Goal: Task Accomplishment & Management: Manage account settings

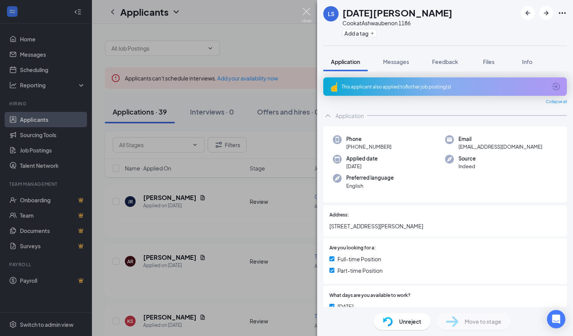
click at [305, 15] on img at bounding box center [307, 15] width 10 height 15
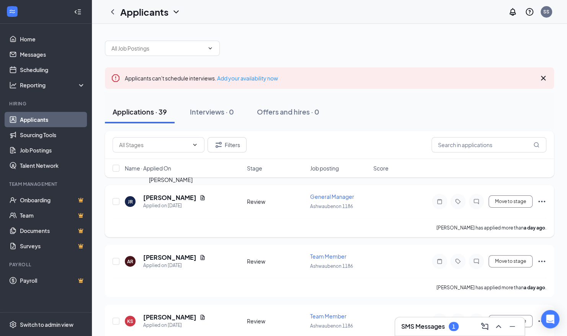
click at [179, 196] on h5 "[PERSON_NAME]" at bounding box center [169, 197] width 53 height 8
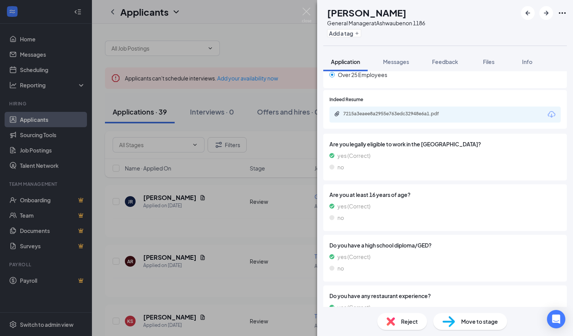
scroll to position [650, 0]
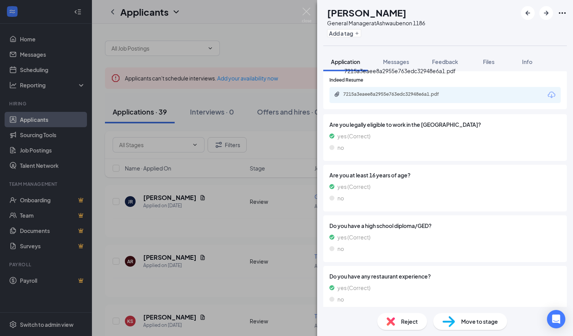
click at [432, 91] on div "7215a3eaee8a2955e763edc32948e6a1.pdf" at bounding box center [396, 94] width 107 height 6
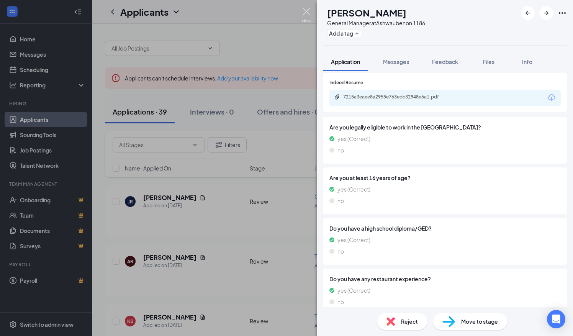
click at [304, 15] on img at bounding box center [307, 15] width 10 height 15
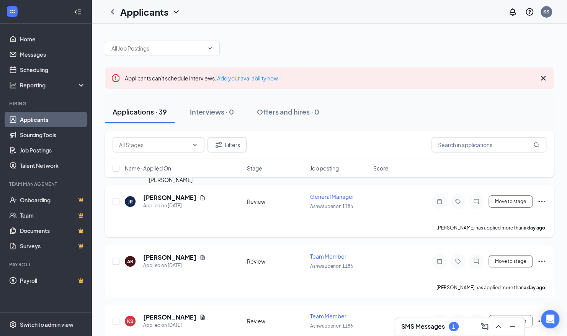
click at [194, 197] on h5 "[PERSON_NAME]" at bounding box center [169, 197] width 53 height 8
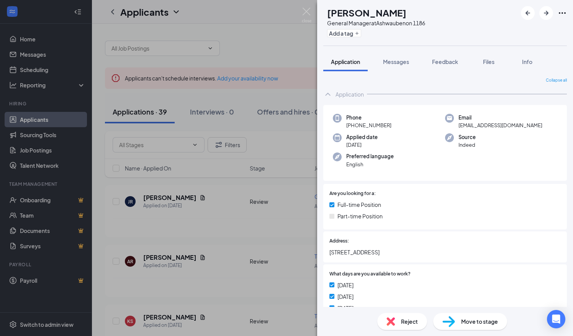
click at [393, 318] on img at bounding box center [390, 321] width 8 height 8
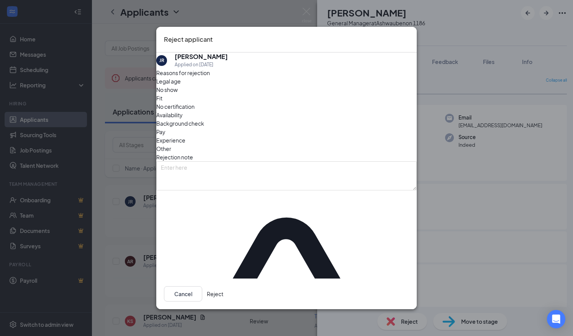
click at [223, 286] on button "Reject" at bounding box center [215, 293] width 16 height 15
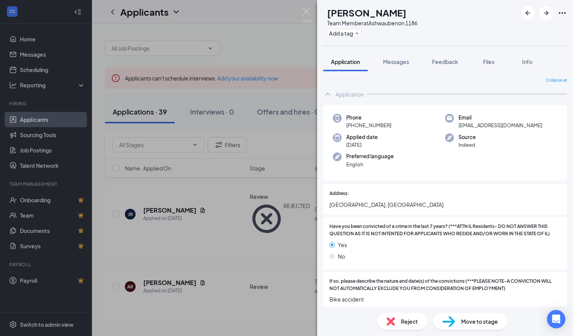
click at [218, 255] on div "AR AKSHAY R Team Member at [GEOGRAPHIC_DATA] 1186 Add a tag Application Message…" at bounding box center [286, 168] width 573 height 336
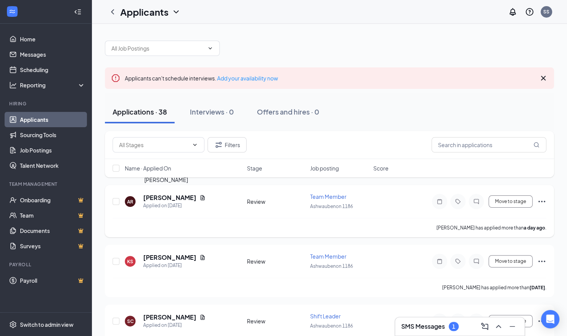
click at [162, 194] on h5 "[PERSON_NAME]" at bounding box center [169, 197] width 53 height 8
